Goal: Subscribe to service/newsletter

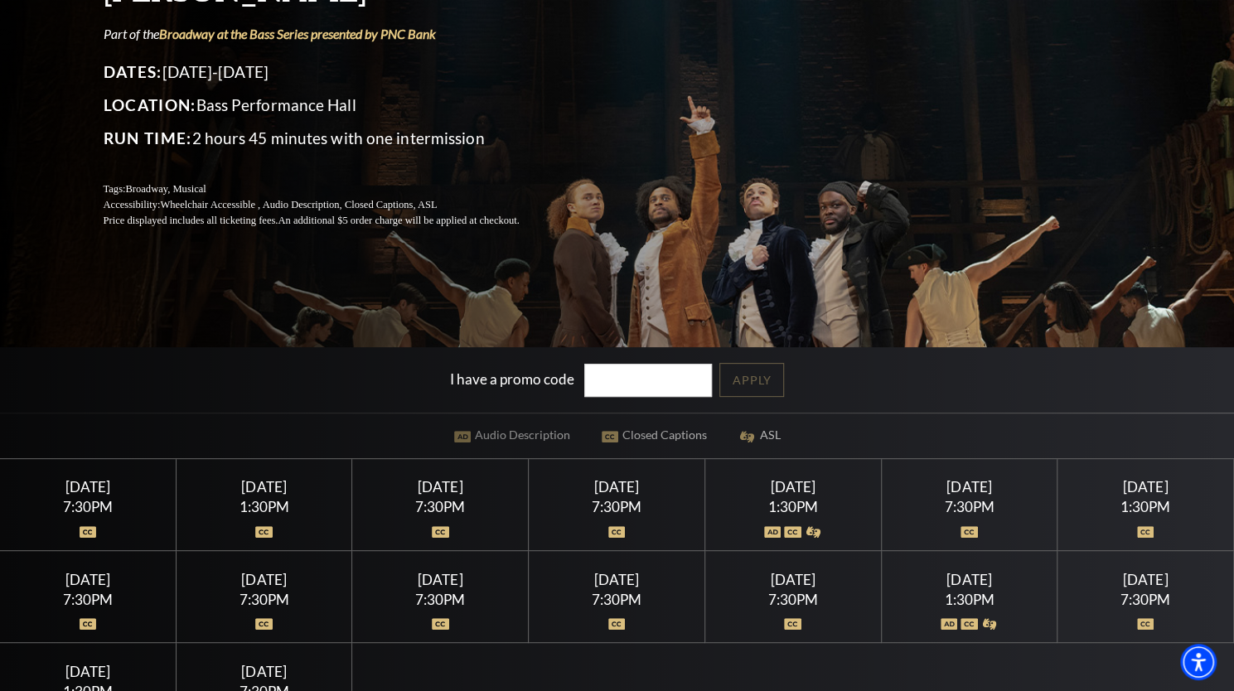
scroll to position [198, 0]
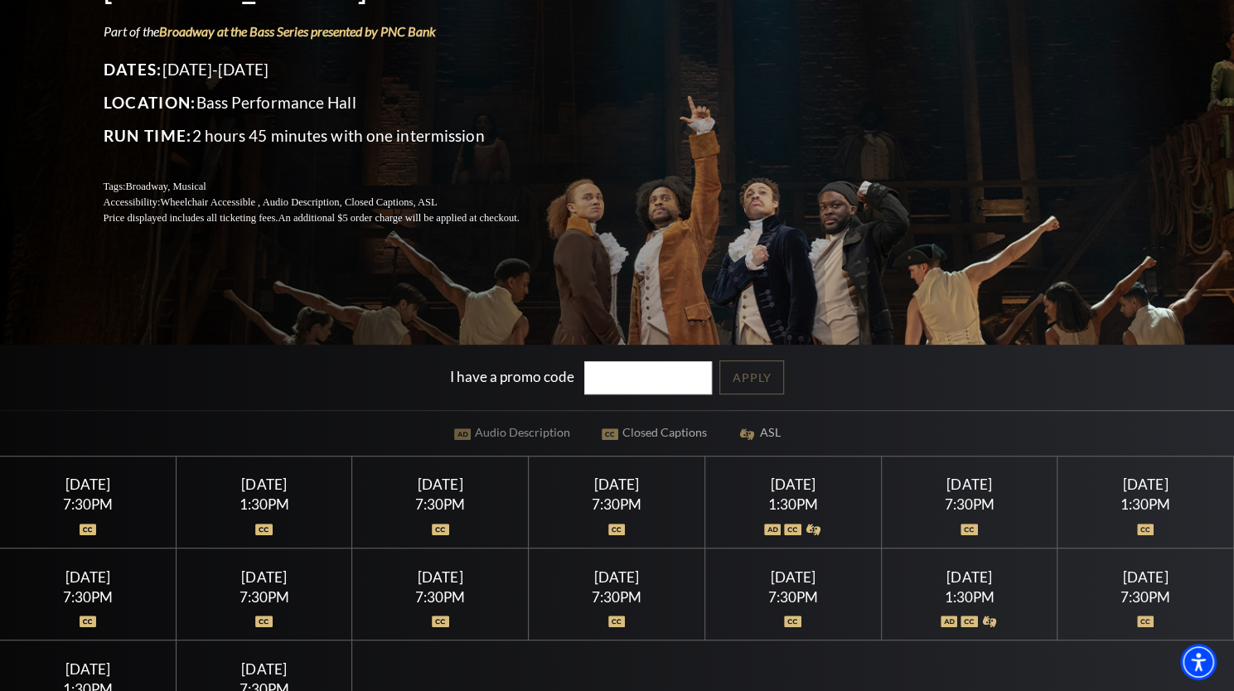
click at [771, 497] on div "1:30PM" at bounding box center [793, 504] width 136 height 14
click at [805, 506] on div "1:30PM" at bounding box center [793, 504] width 136 height 14
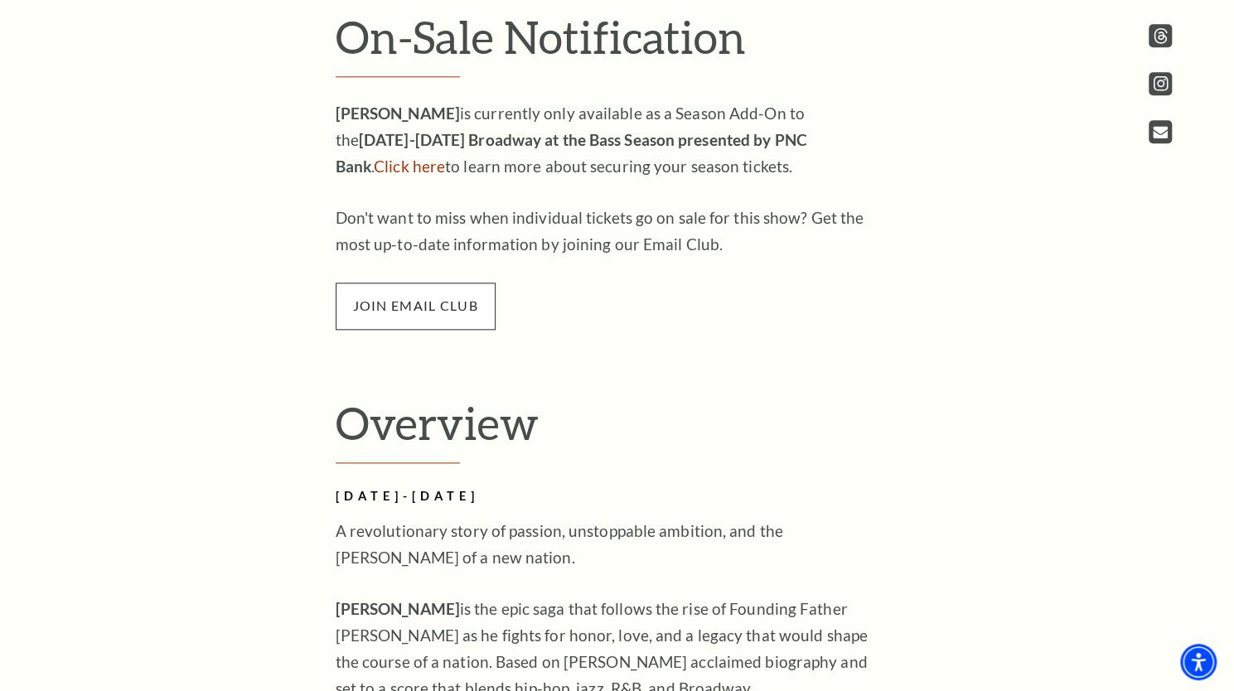
scroll to position [1078, 0]
click at [398, 297] on span "join email club" at bounding box center [416, 306] width 160 height 46
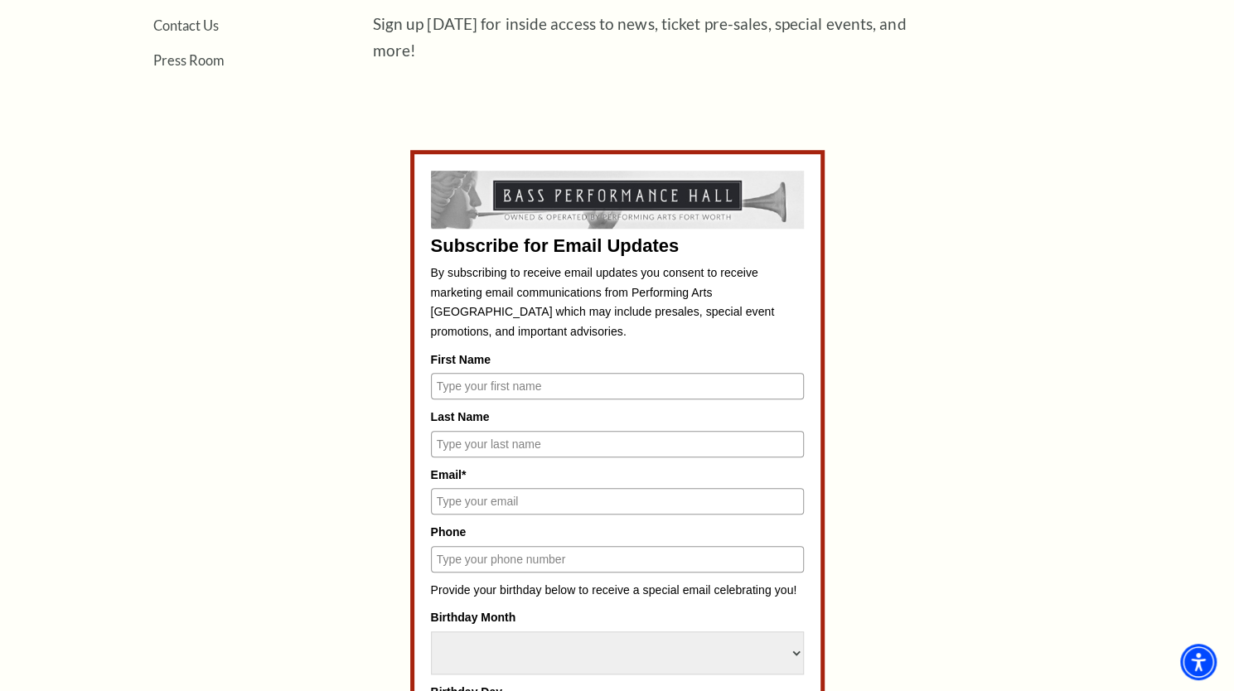
scroll to position [618, 0]
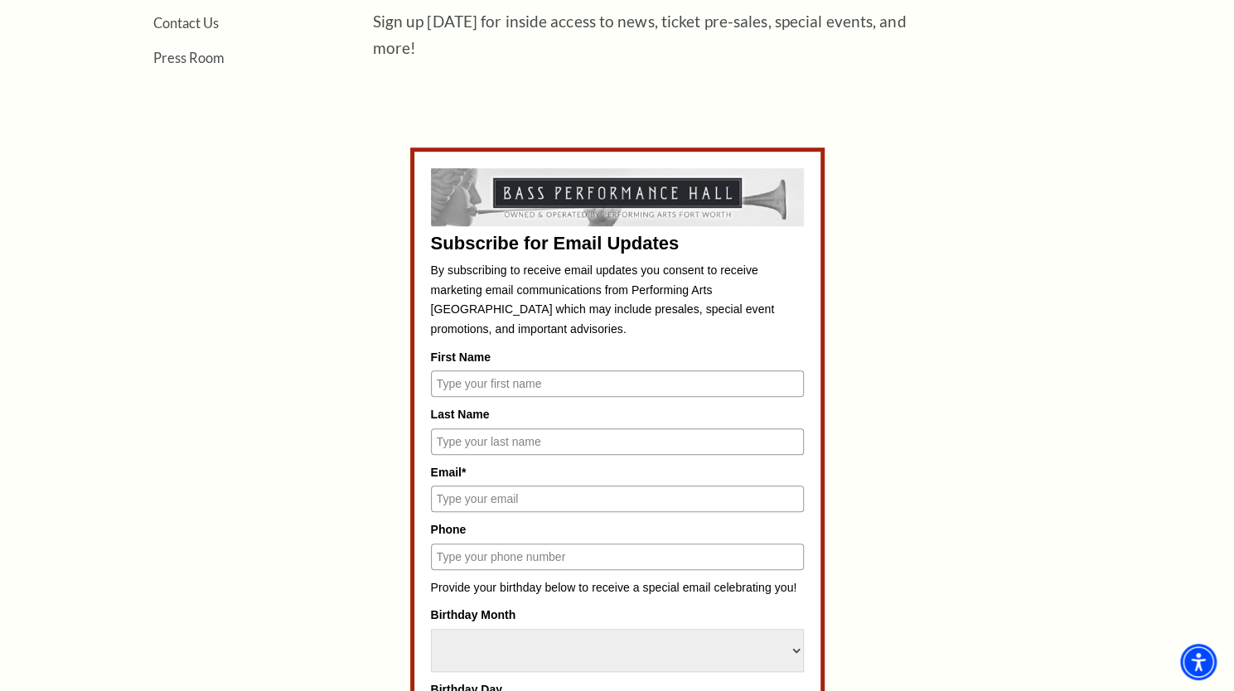
click at [501, 387] on input "First Name" at bounding box center [617, 383] width 373 height 27
type input "Jennifer"
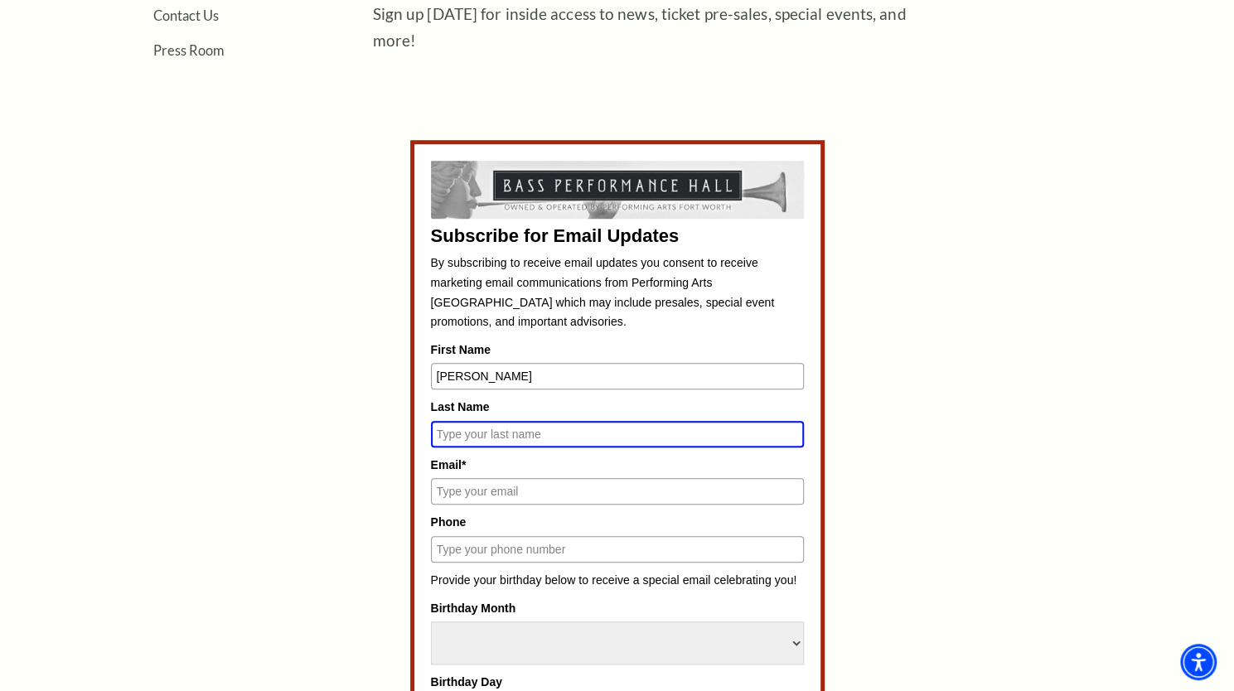
scroll to position [611, 0]
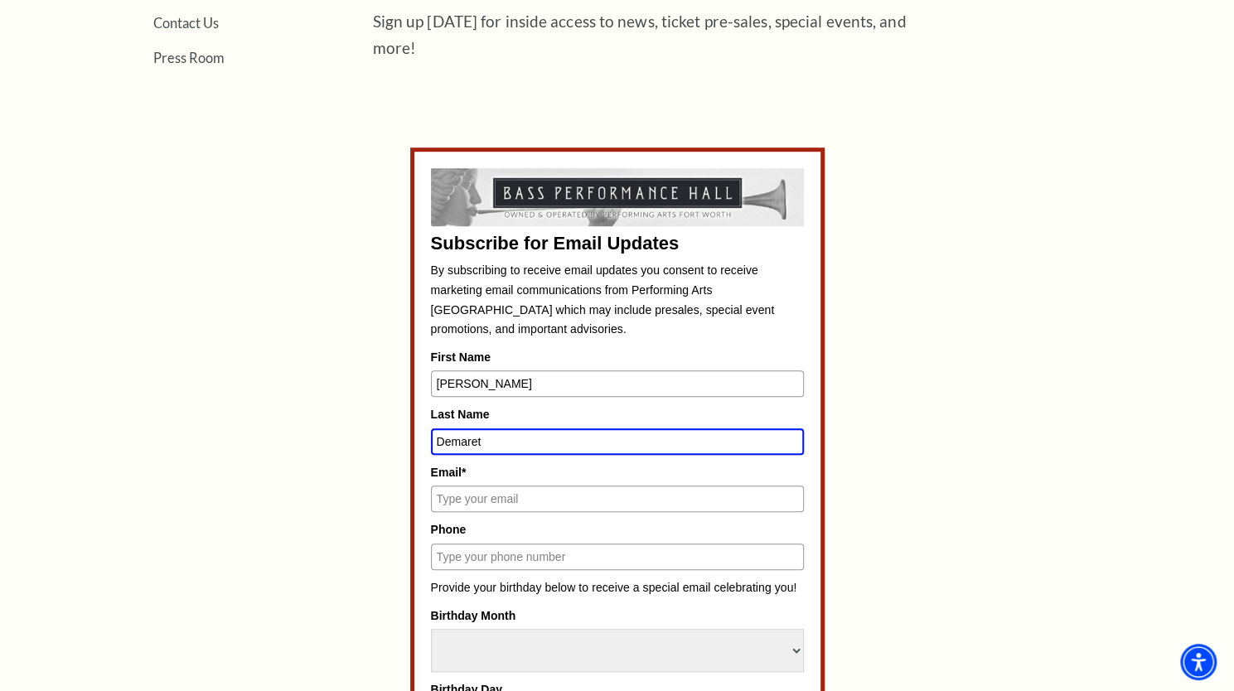
type input "Demaret"
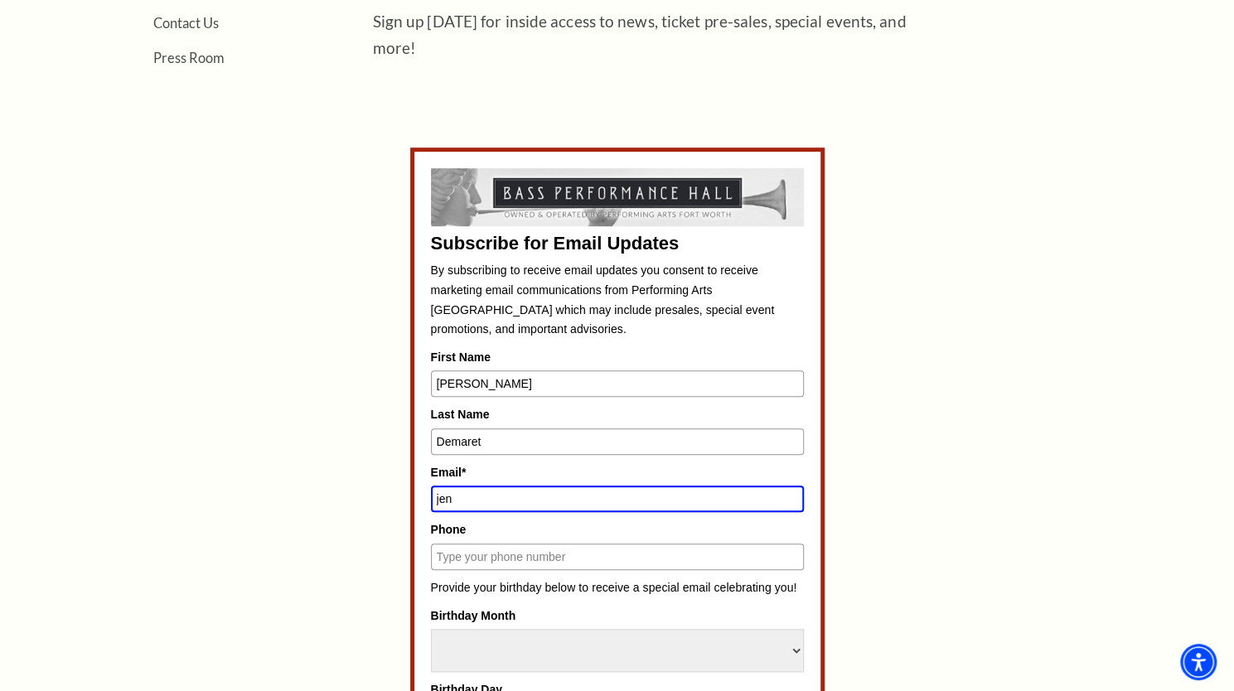
type input "jen"
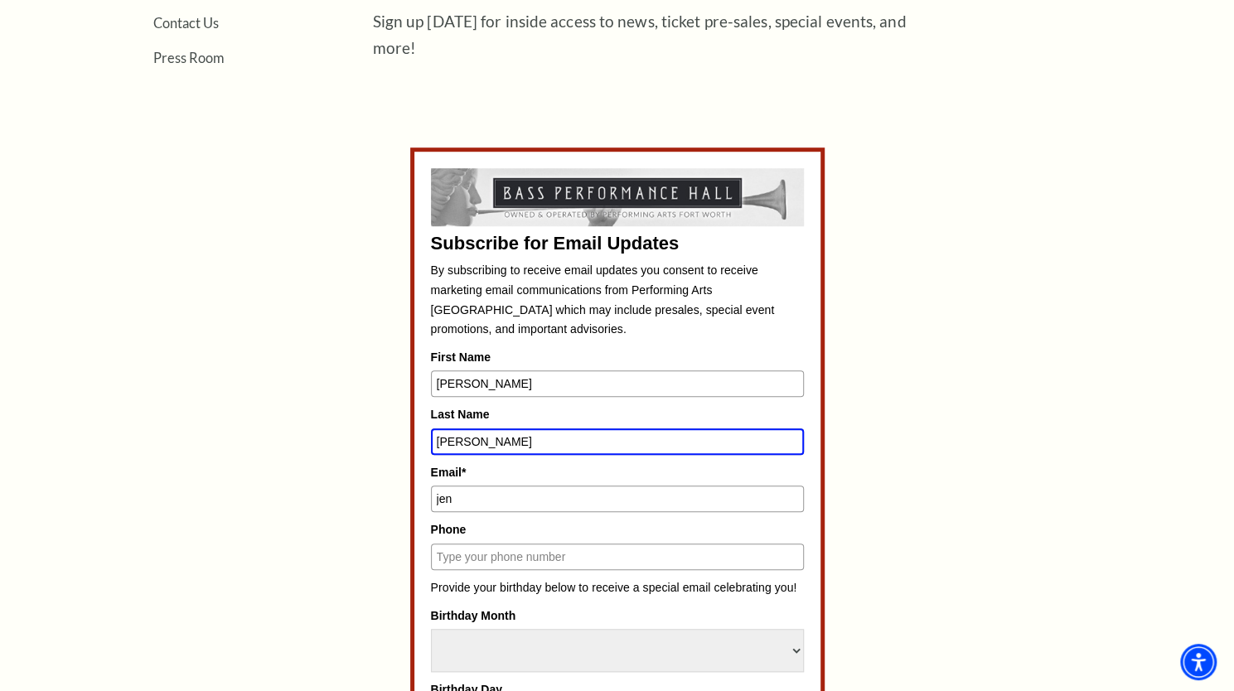
type input "Demarest"
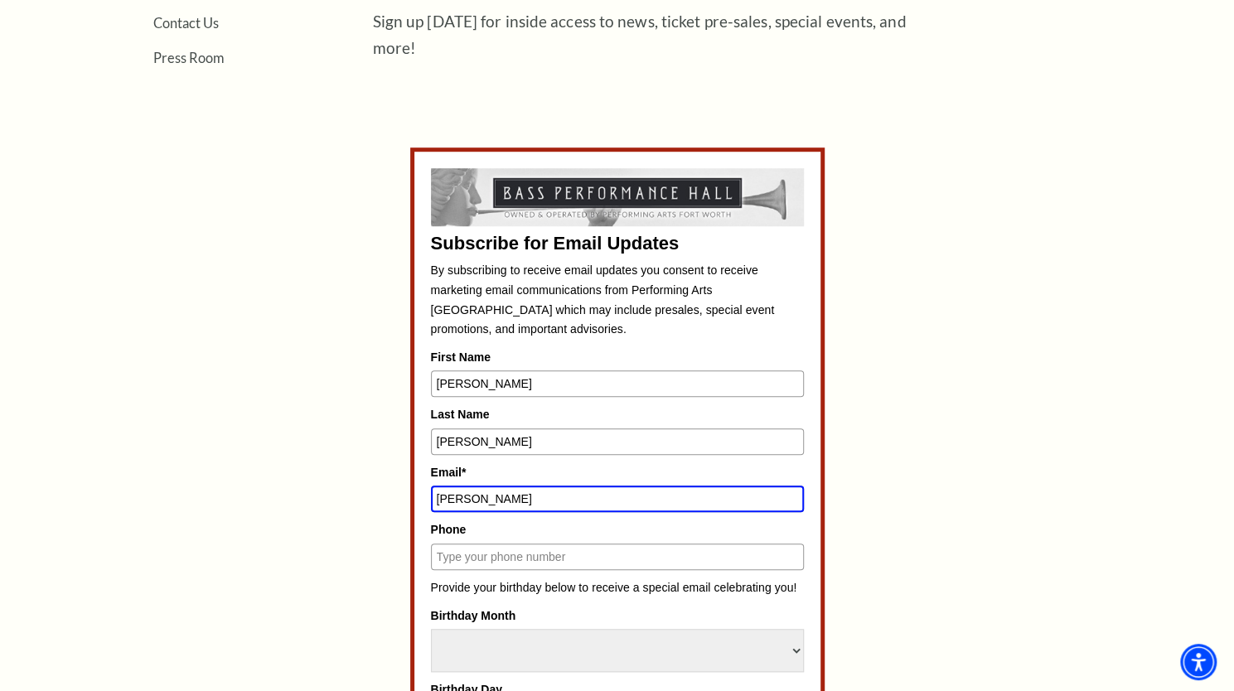
type input "jennifer.a.demarest@gmail.com"
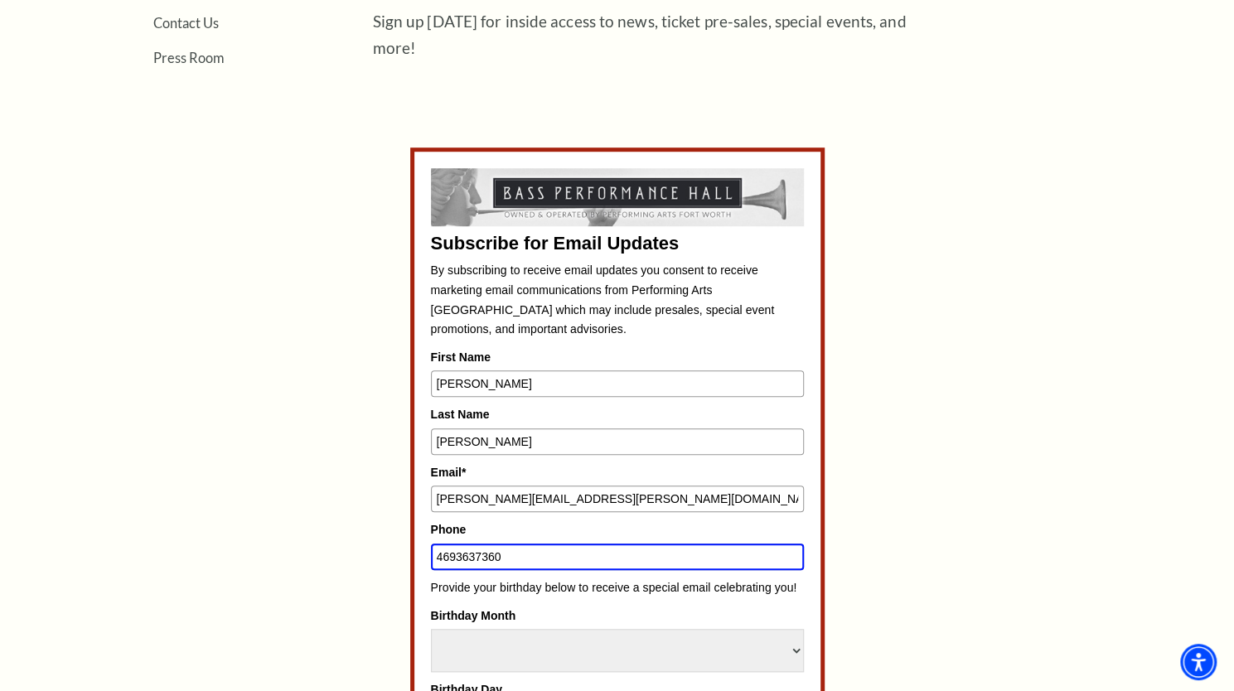
type input "4693637360"
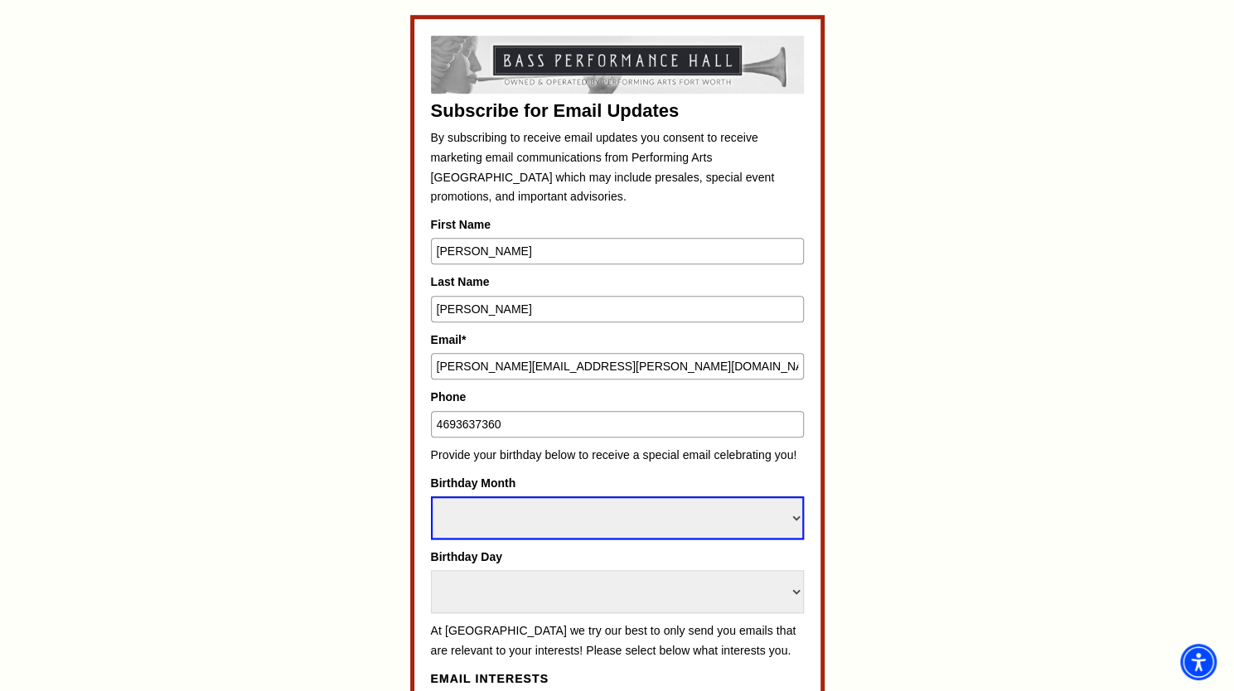
scroll to position [751, 0]
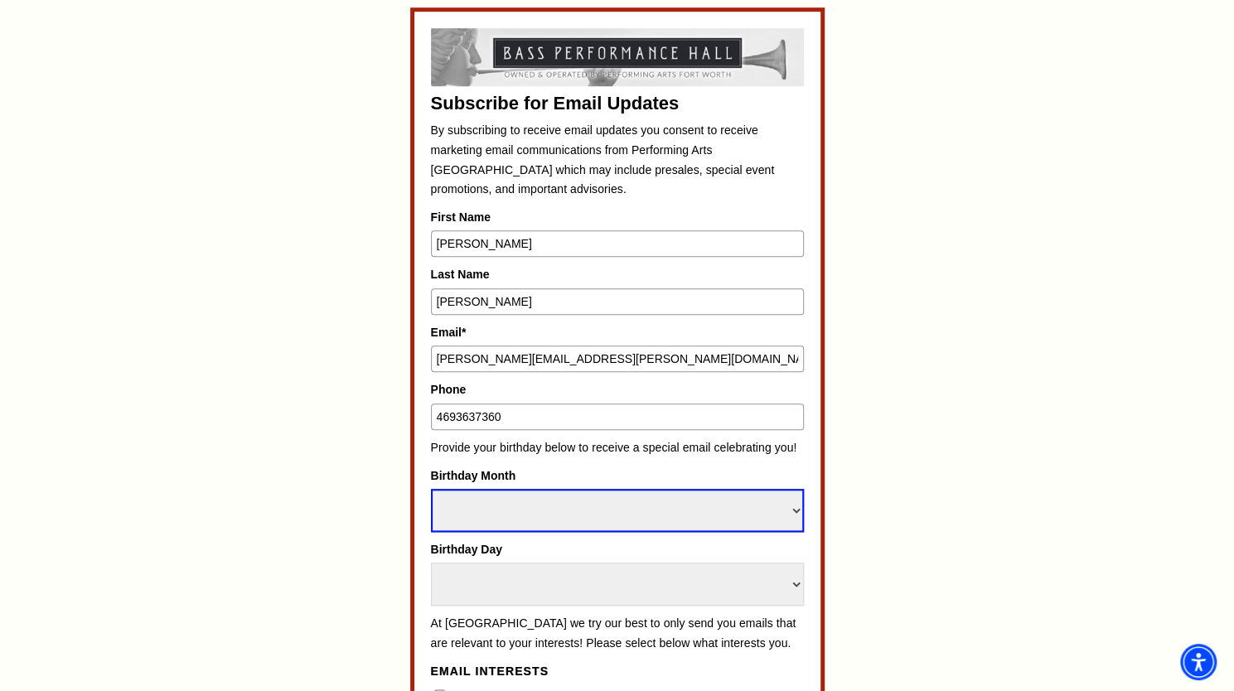
click at [544, 492] on select "Select Month January February March April May June July August September Octobe…" at bounding box center [617, 510] width 373 height 43
select select "May"
click at [431, 489] on select "Select Month January February March April May June July August September Octobe…" at bounding box center [617, 510] width 373 height 43
click at [529, 568] on select "Select Day 1 2 3 4 5 6 7 8 9 10 11 12 13 14 15 16 17 18 19 20 21 22 23 24 25 26…" at bounding box center [617, 584] width 373 height 43
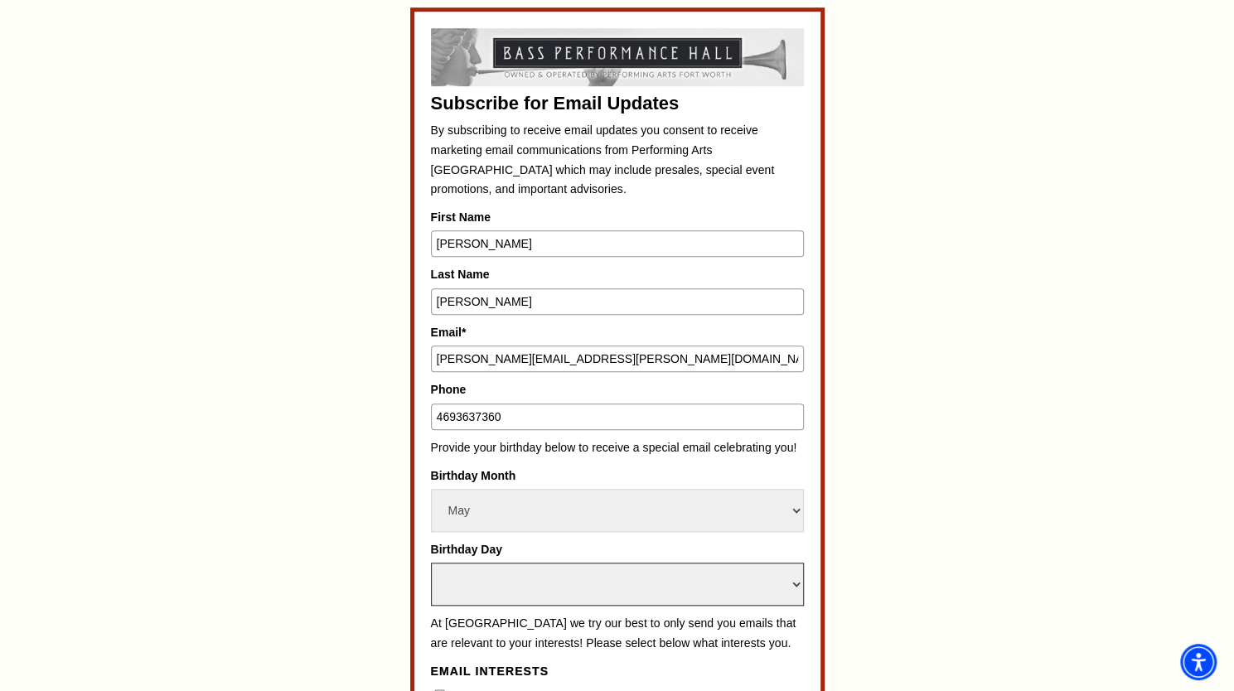
select select "6"
click at [431, 563] on select "Select Day 1 2 3 4 5 6 7 8 9 10 11 12 13 14 15 16 17 18 19 20 21 22 23 24 25 26…" at bounding box center [617, 584] width 373 height 43
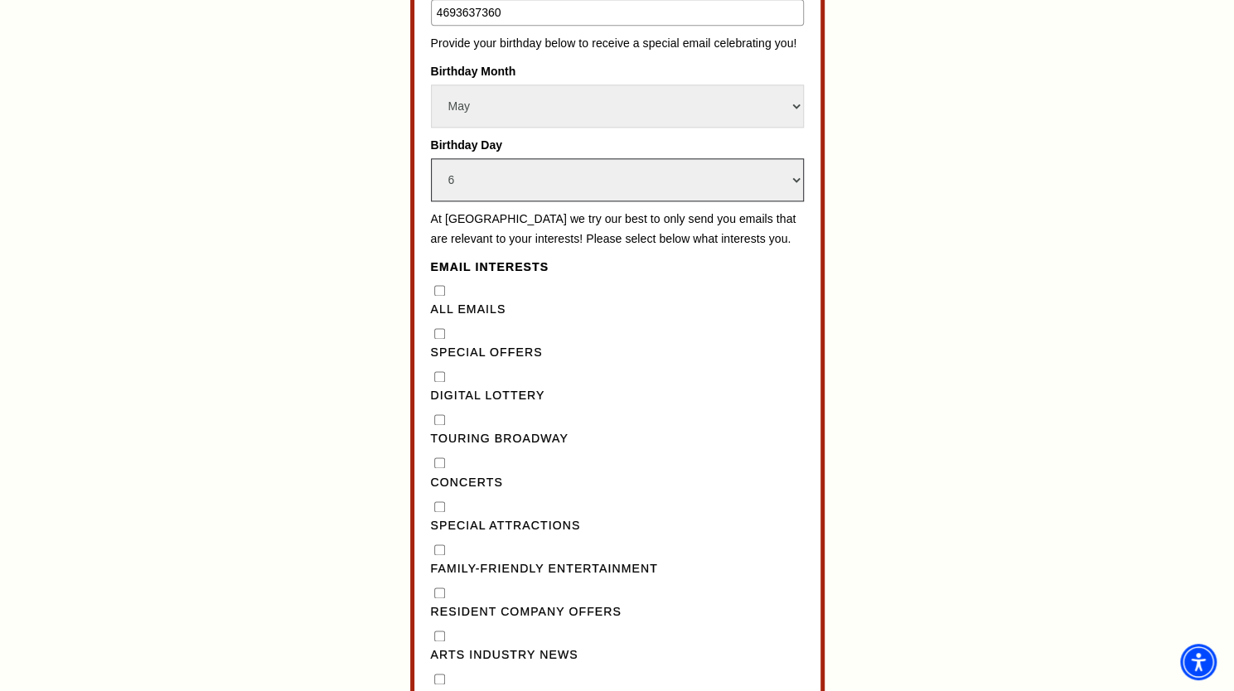
scroll to position [1156, 0]
click at [432, 427] on div "Touring Broadway" at bounding box center [617, 429] width 373 height 38
click at [433, 427] on div "Touring Broadway" at bounding box center [617, 429] width 373 height 38
click at [439, 424] on Broadway"] "Touring Broadway" at bounding box center [439, 419] width 11 height 11
checkbox Broadway"] "true"
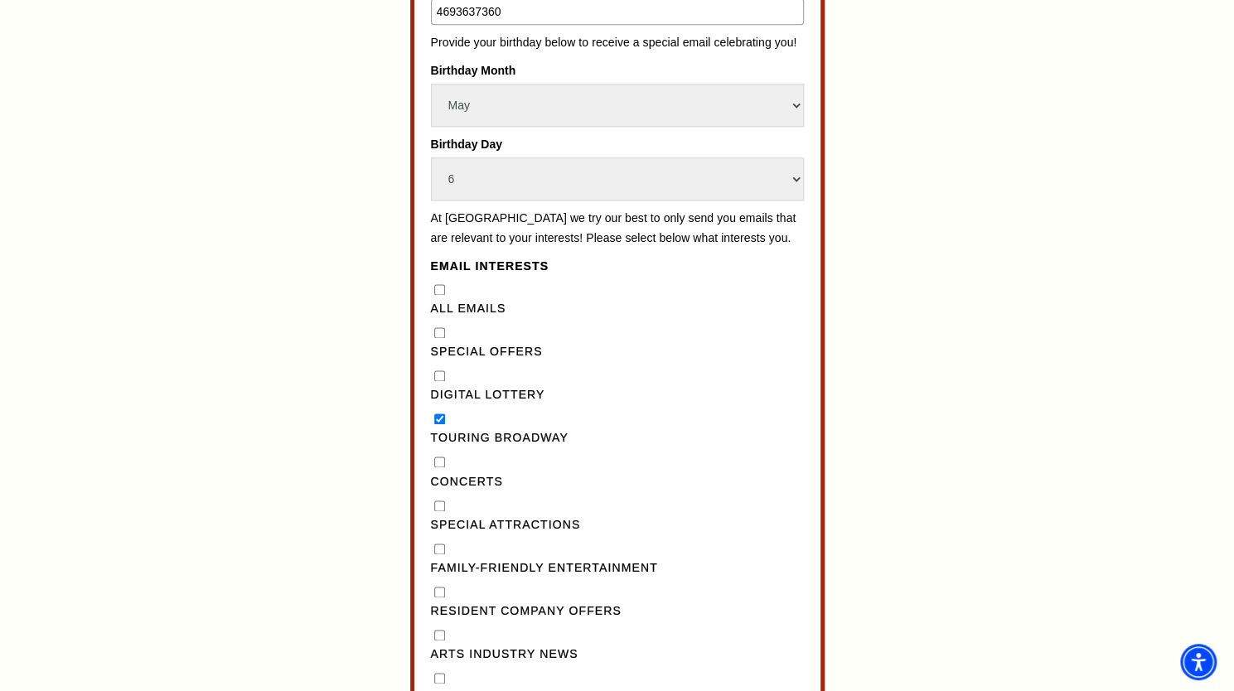
click at [438, 485] on label "Concerts" at bounding box center [617, 482] width 373 height 20
click at [438, 467] on input "Concerts" at bounding box center [439, 462] width 11 height 11
checkbox input "true"
click at [434, 535] on label "Special Attractions" at bounding box center [617, 525] width 373 height 20
click at [434, 511] on Attractions"] "Special Attractions" at bounding box center [439, 506] width 11 height 11
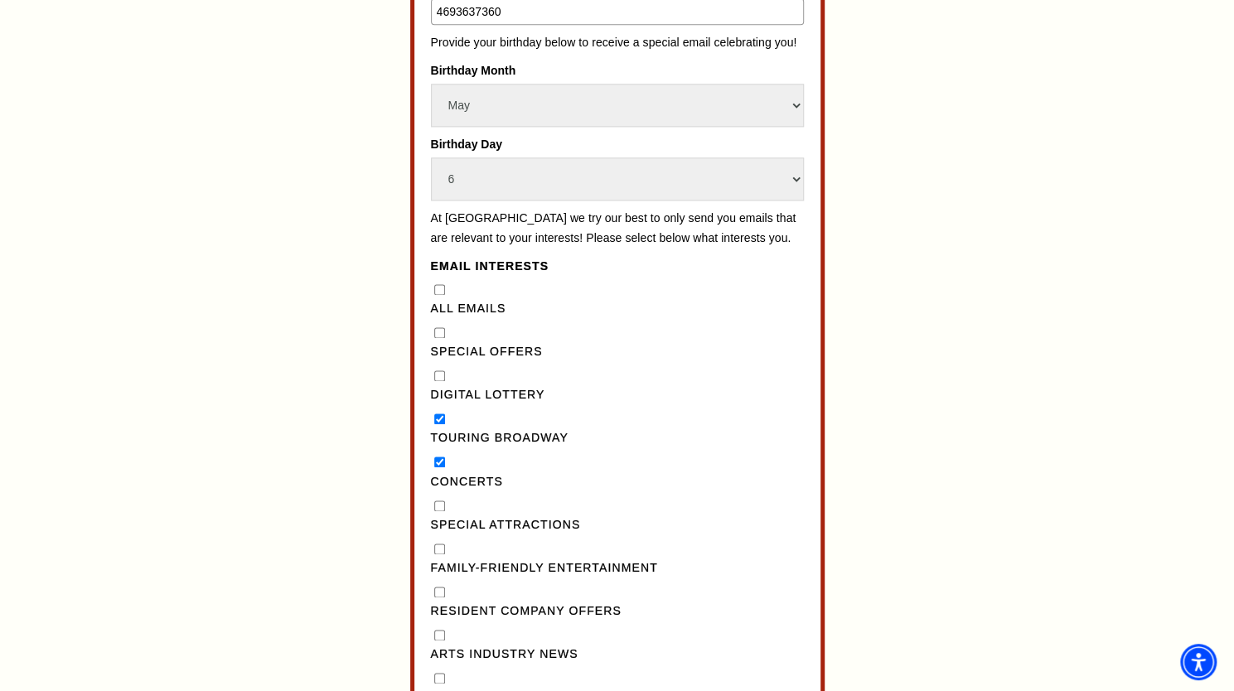
checkbox Attractions"] "true"
click at [437, 554] on Entertainment"] "Family-Friendly Entertainment" at bounding box center [439, 549] width 11 height 11
checkbox Entertainment"] "true"
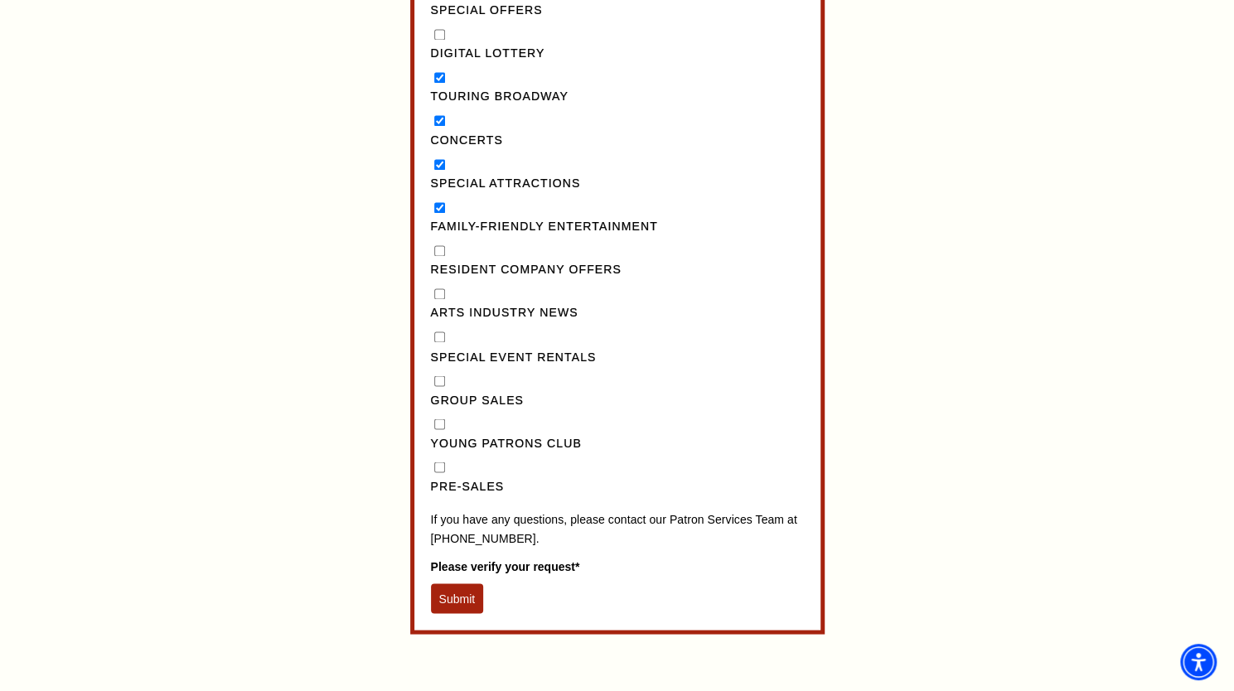
scroll to position [1498, 0]
click at [452, 606] on button "Submit" at bounding box center [457, 598] width 53 height 30
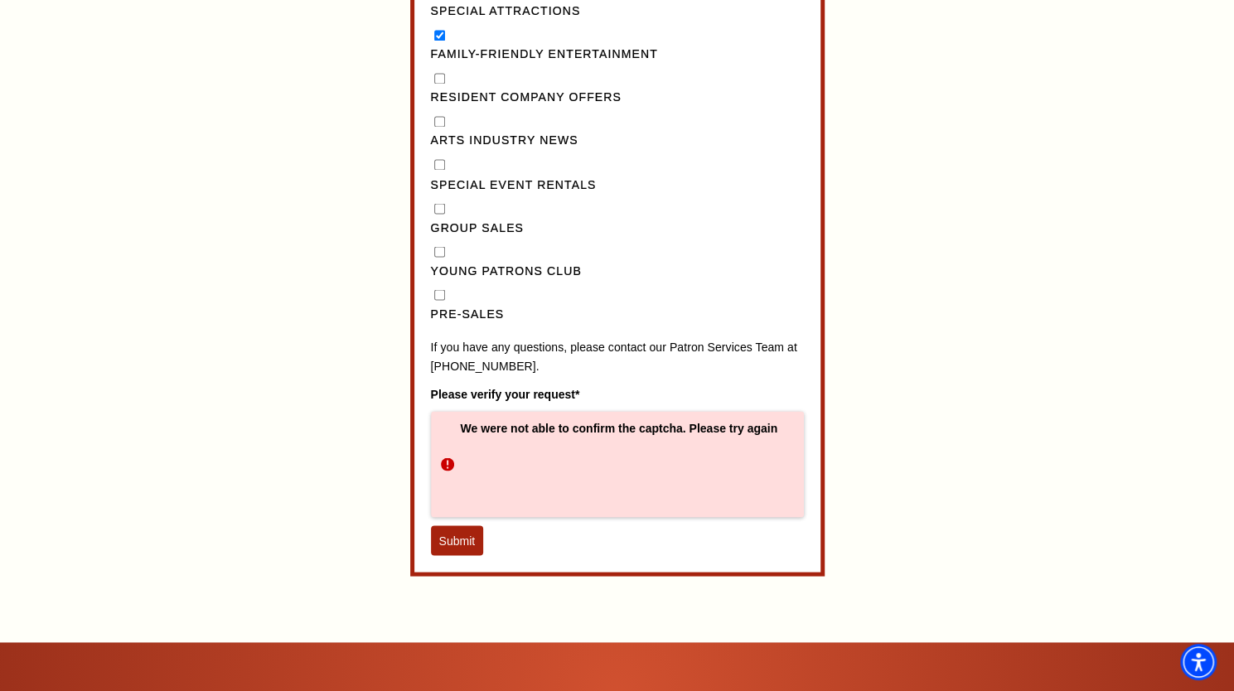
scroll to position [1671, 0]
click at [449, 554] on button "Submit" at bounding box center [457, 540] width 53 height 30
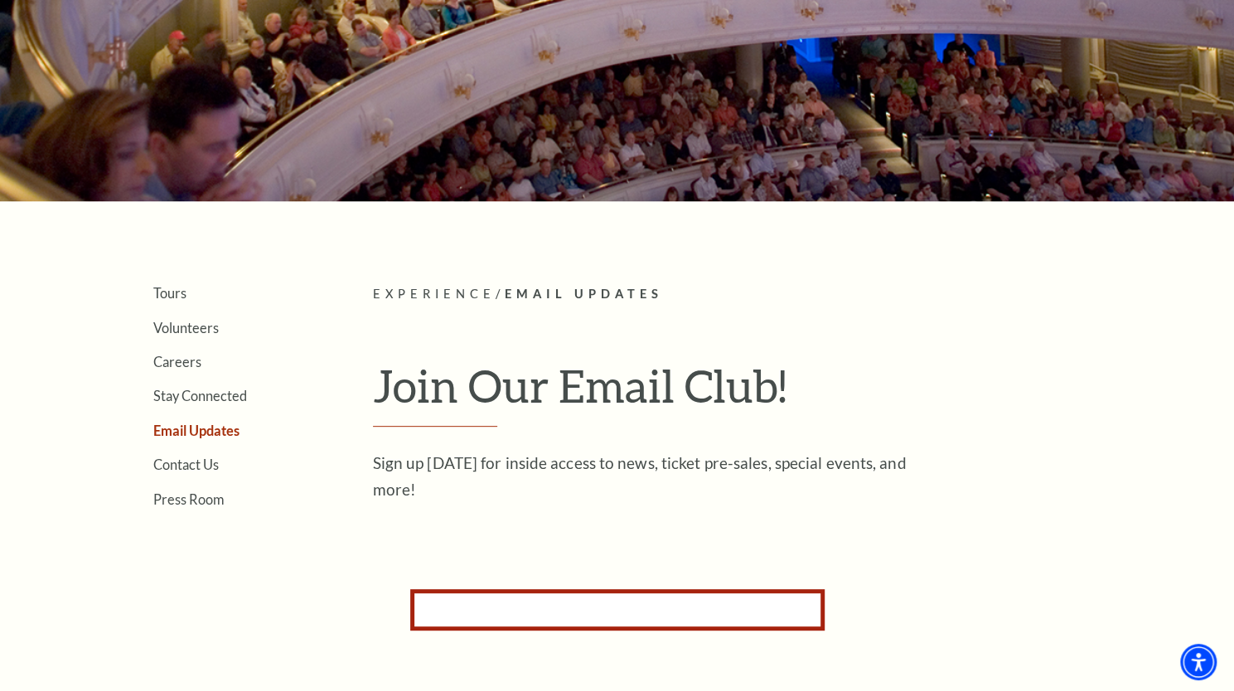
scroll to position [0, 0]
